Goal: Task Accomplishment & Management: Manage account settings

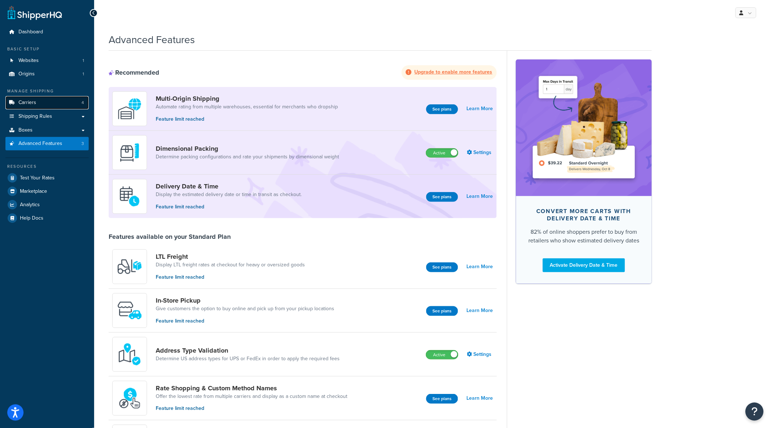
click at [45, 99] on link "Carriers 4" at bounding box center [46, 102] width 83 height 13
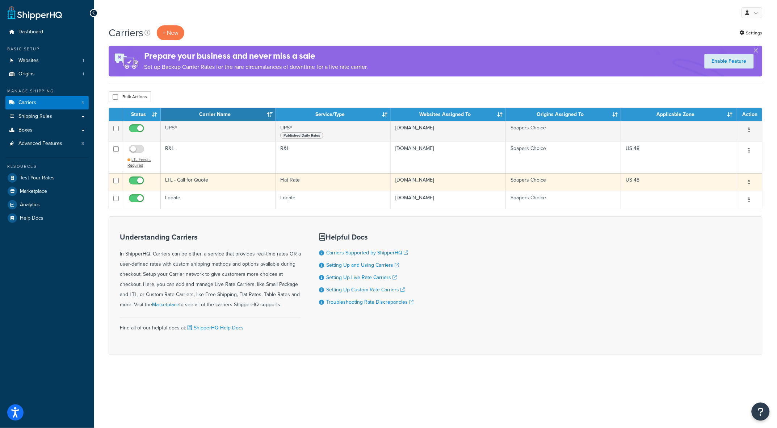
click at [750, 181] on icon "button" at bounding box center [749, 181] width 1 height 5
click at [719, 196] on link "Edit" at bounding box center [720, 196] width 57 height 15
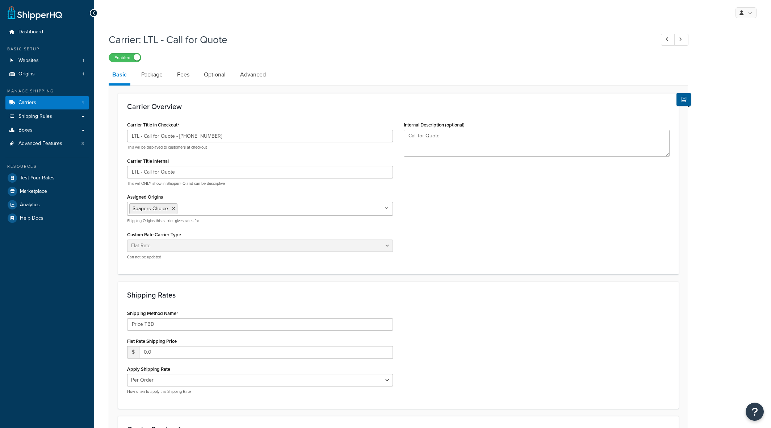
select select "flat"
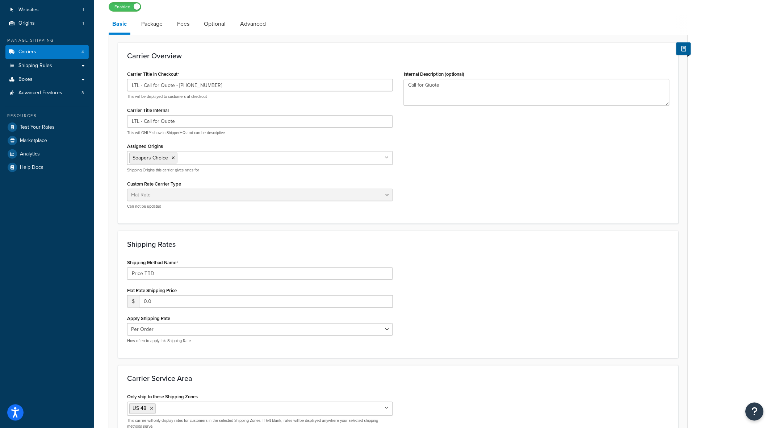
scroll to position [41, 0]
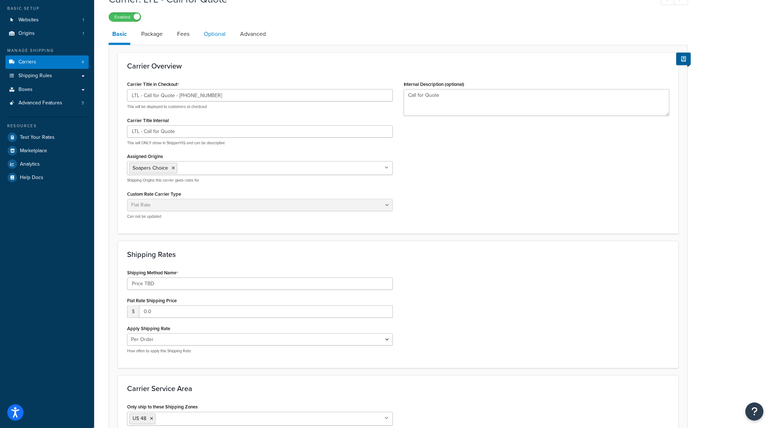
click at [215, 33] on link "Optional" at bounding box center [214, 33] width 29 height 17
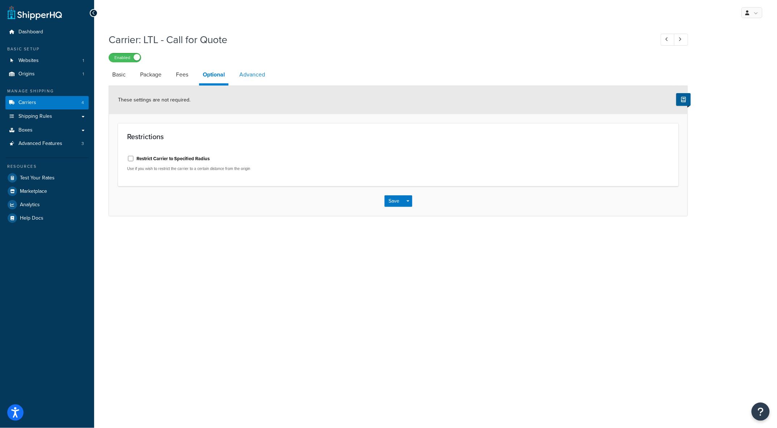
click at [253, 74] on link "Advanced" at bounding box center [252, 74] width 33 height 17
select select "false"
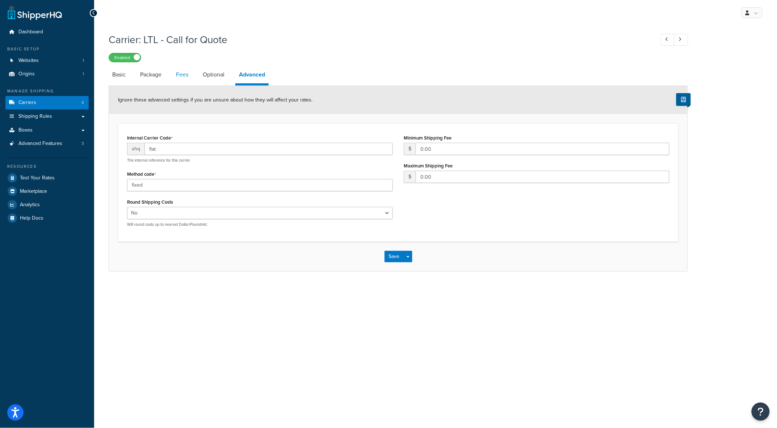
click at [184, 75] on link "Fees" at bounding box center [182, 74] width 20 height 17
select select "AFTER"
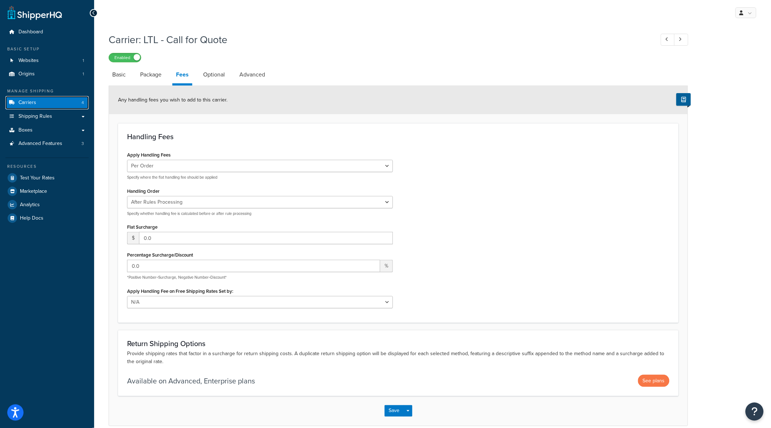
click at [25, 97] on link "Carriers 4" at bounding box center [46, 102] width 83 height 13
